Goal: Information Seeking & Learning: Learn about a topic

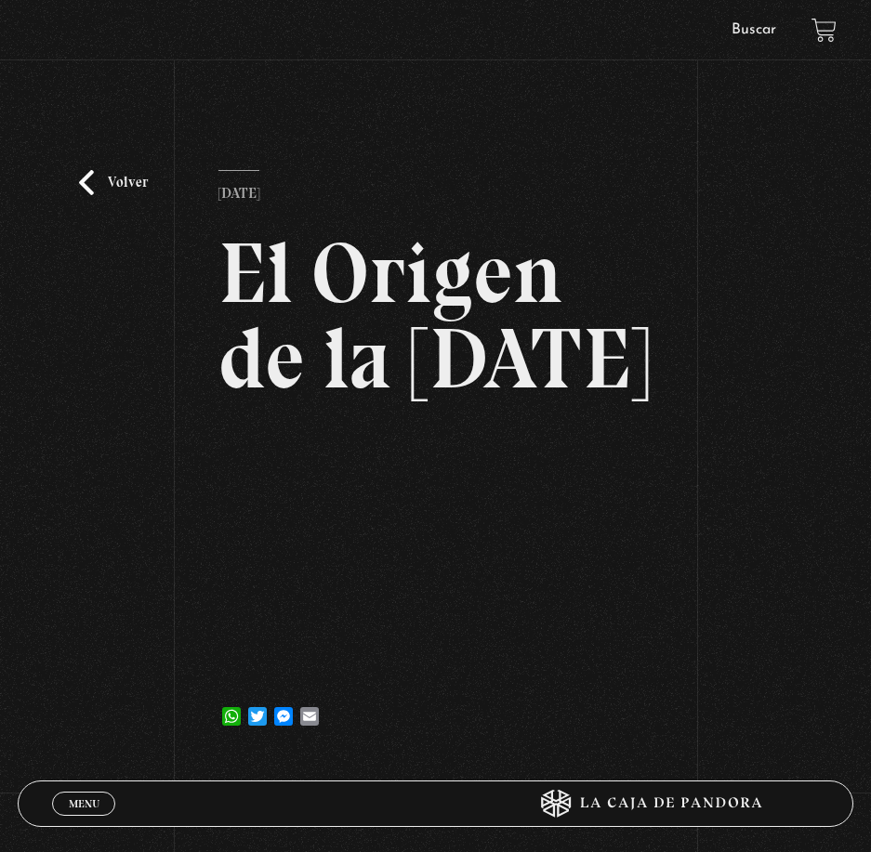
click at [107, 179] on link "Volver" at bounding box center [113, 182] width 69 height 25
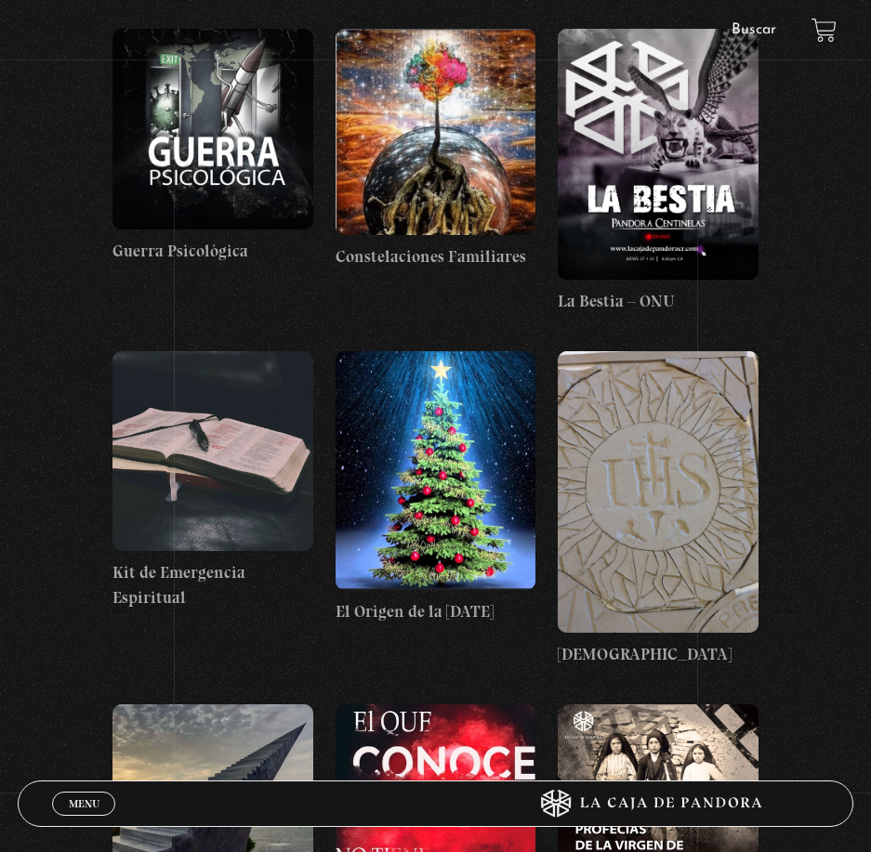
scroll to position [6693, 0]
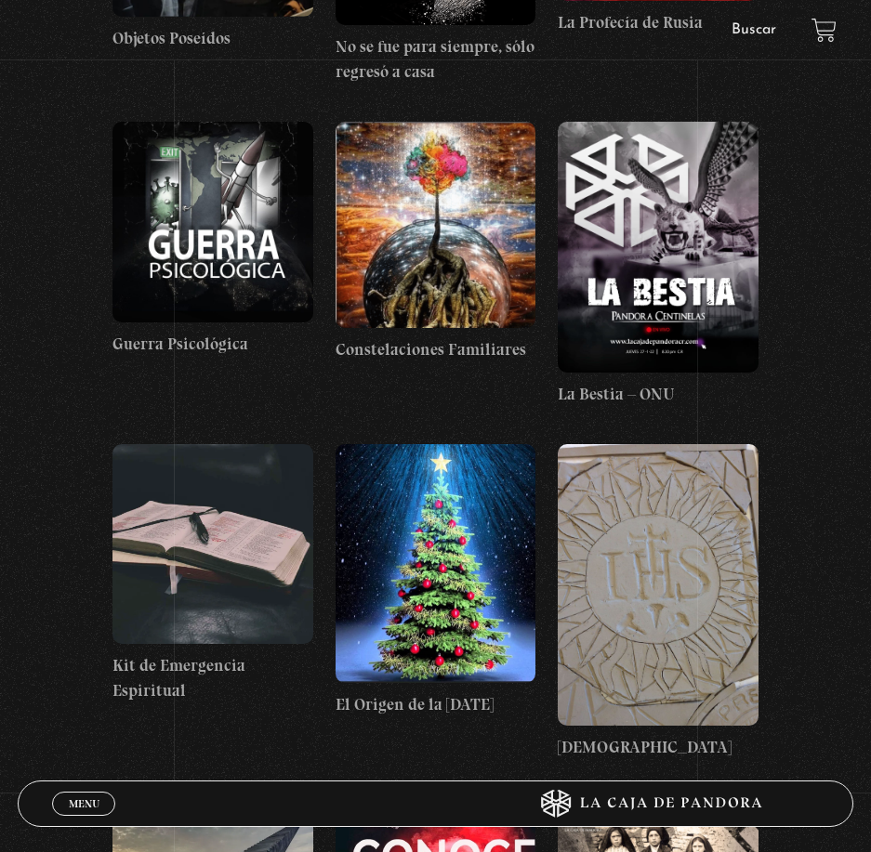
click at [266, 471] on figure at bounding box center [212, 544] width 201 height 201
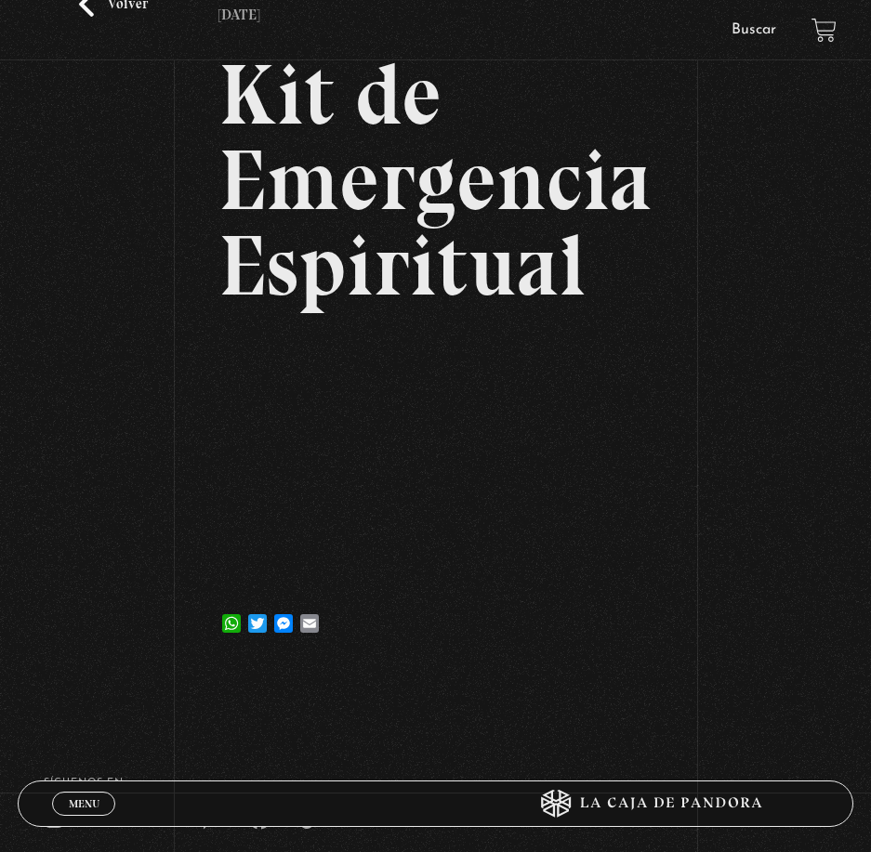
scroll to position [186, 0]
